Goal: Find specific page/section: Find specific page/section

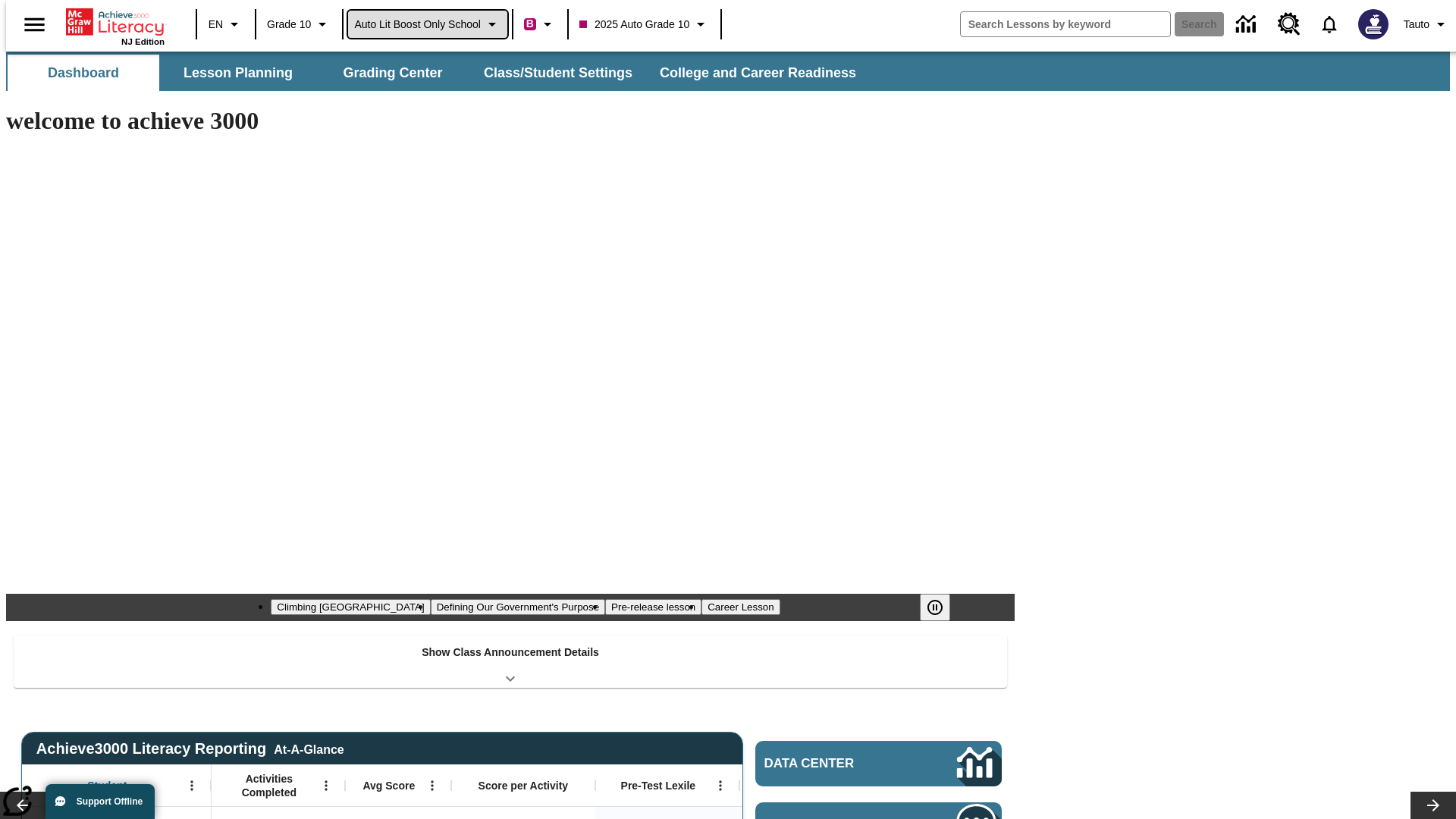
click at [427, 24] on span "Auto Lit Boost only School" at bounding box center [417, 24] width 126 height 16
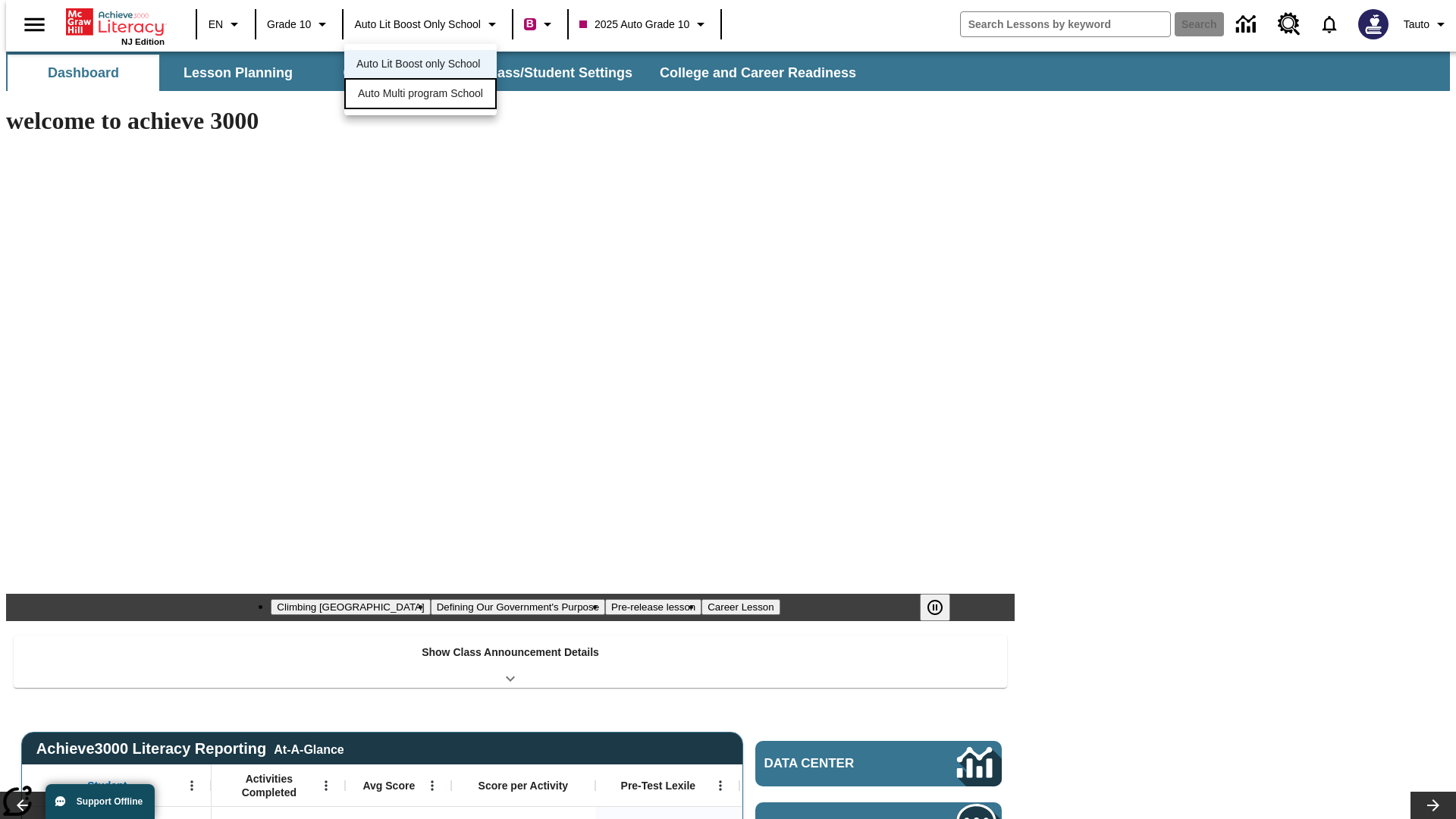
click at [424, 95] on span "Auto Multi program School" at bounding box center [420, 94] width 125 height 16
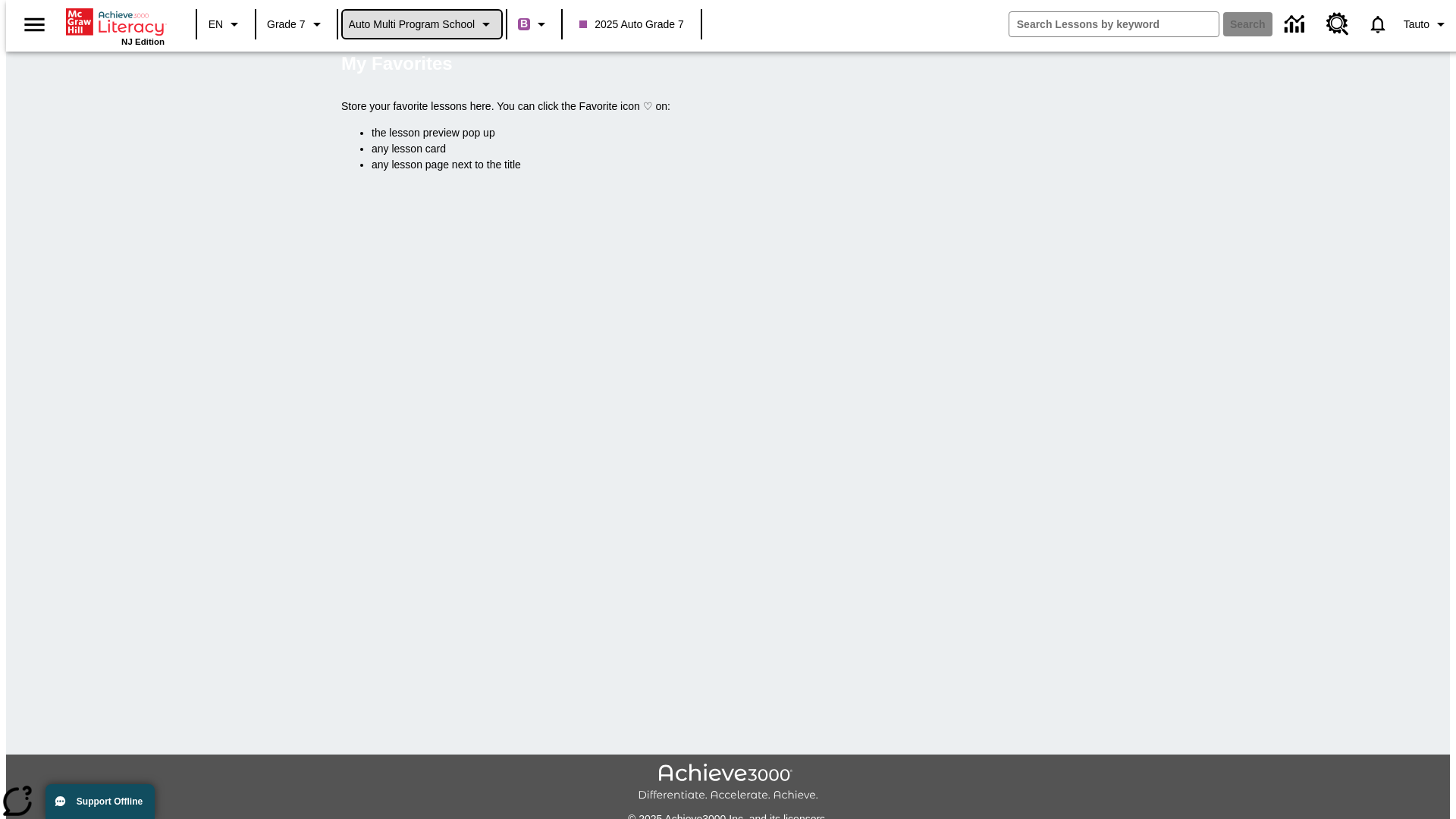
click at [423, 24] on span "Auto Multi program School" at bounding box center [411, 24] width 126 height 16
click at [417, 65] on span "Auto Lit Boost only School" at bounding box center [412, 64] width 124 height 16
